Goal: Task Accomplishment & Management: Manage account settings

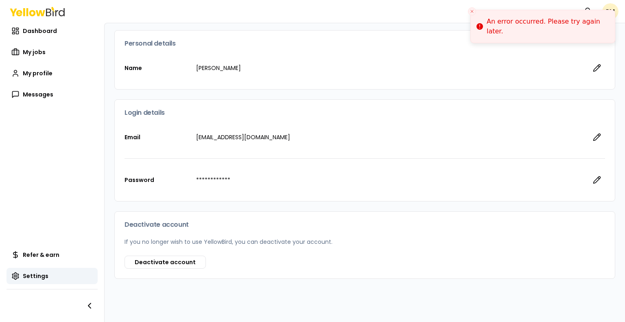
scroll to position [54, 0]
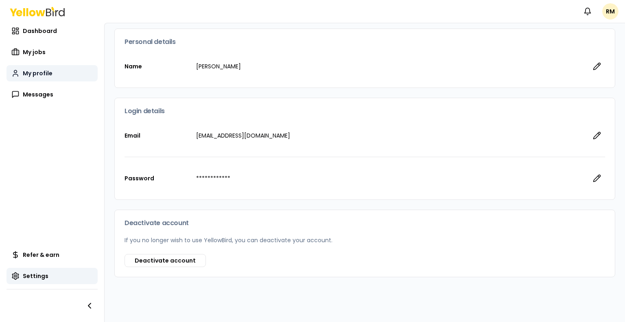
click at [51, 75] on span "My profile" at bounding box center [38, 73] width 30 height 8
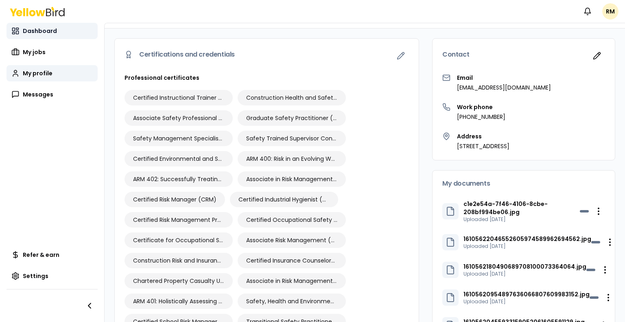
click at [42, 35] on span "Dashboard" at bounding box center [40, 31] width 34 height 8
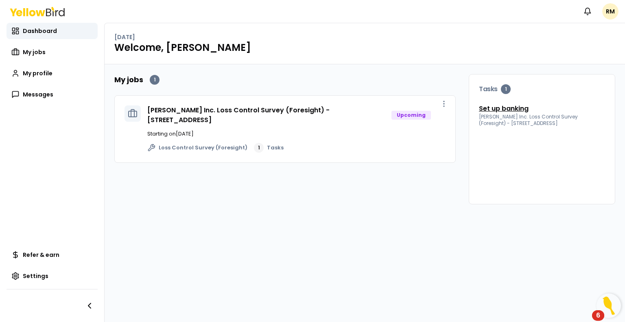
click at [507, 109] on link "Set up banking" at bounding box center [504, 109] width 50 height 10
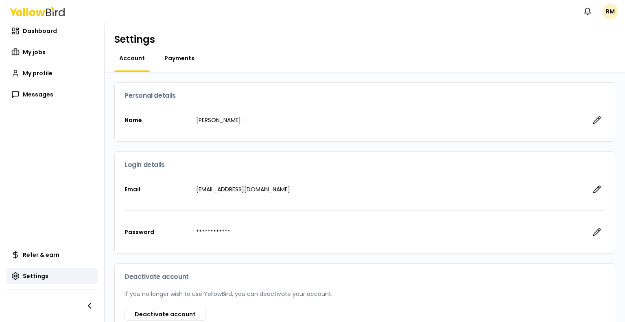
click at [184, 61] on span "Payments" at bounding box center [179, 58] width 30 height 8
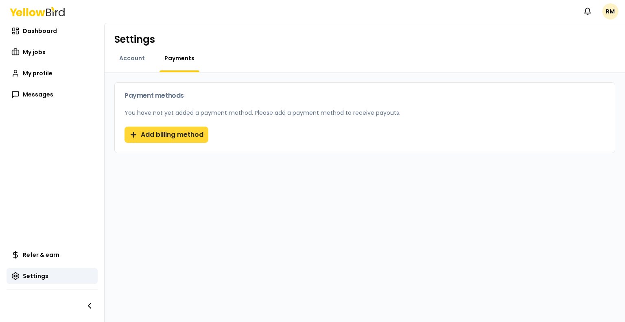
click at [193, 133] on button "Add billing method" at bounding box center [167, 135] width 84 height 16
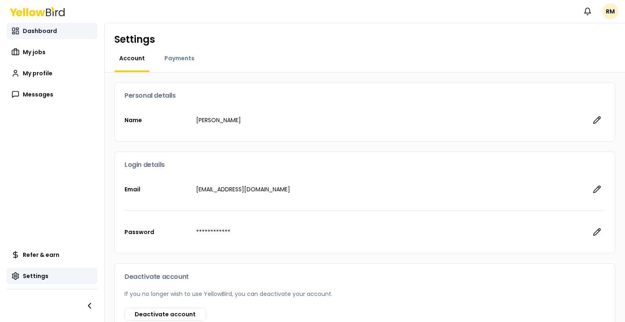
click at [37, 31] on span "Dashboard" at bounding box center [40, 31] width 34 height 8
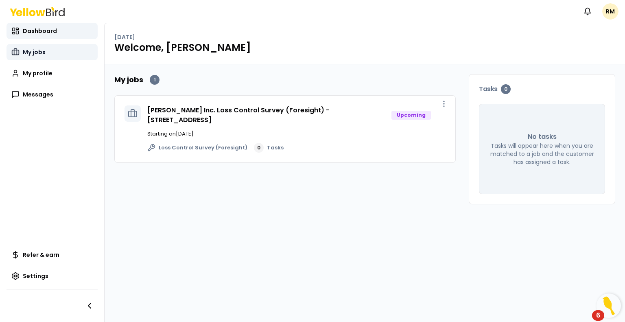
click at [38, 54] on span "My jobs" at bounding box center [34, 52] width 23 height 8
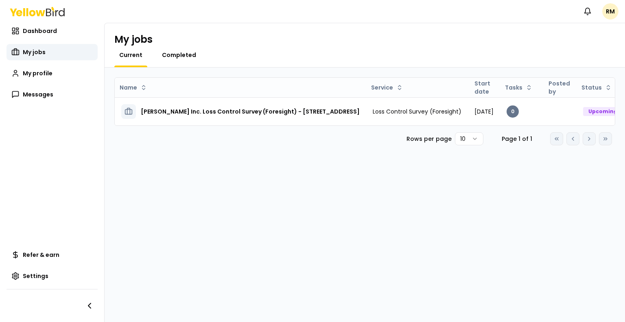
click at [177, 54] on span "Completed" at bounding box center [179, 55] width 34 height 8
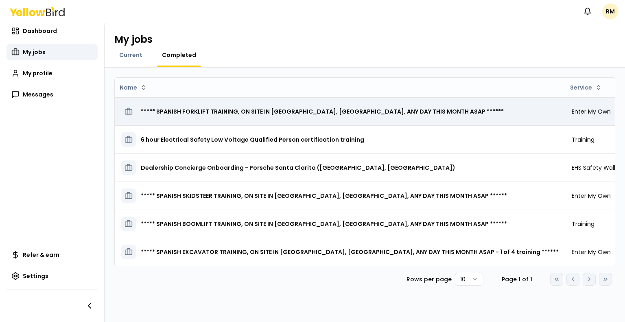
click at [221, 116] on h3 "***** SPANISH FORKLIFT TRAINING, ON SITE IN [GEOGRAPHIC_DATA], [GEOGRAPHIC_DATA…" at bounding box center [322, 111] width 363 height 15
